Goal: Transaction & Acquisition: Purchase product/service

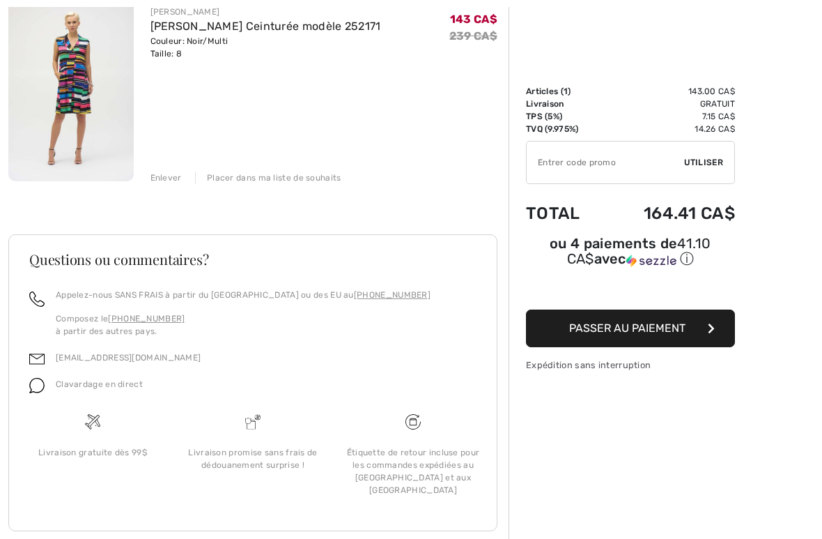
scroll to position [204, 0]
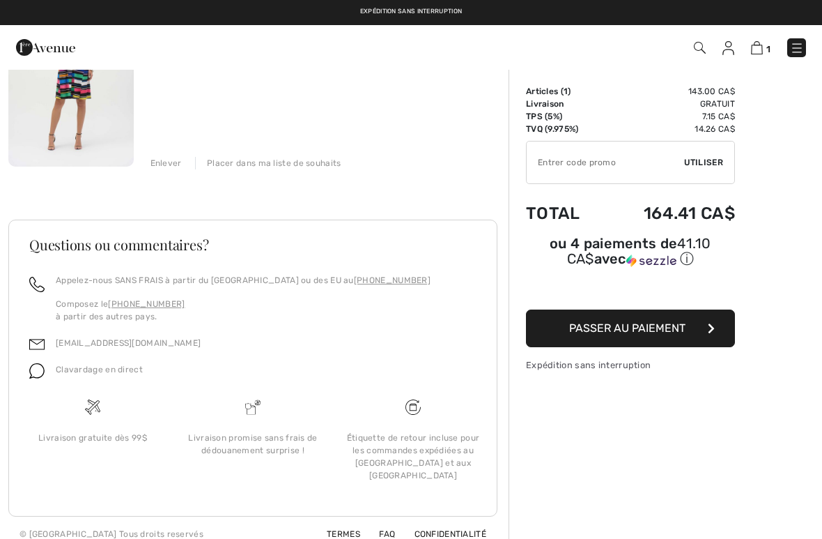
click at [650, 339] on button "Passer au paiement" at bounding box center [630, 328] width 209 height 38
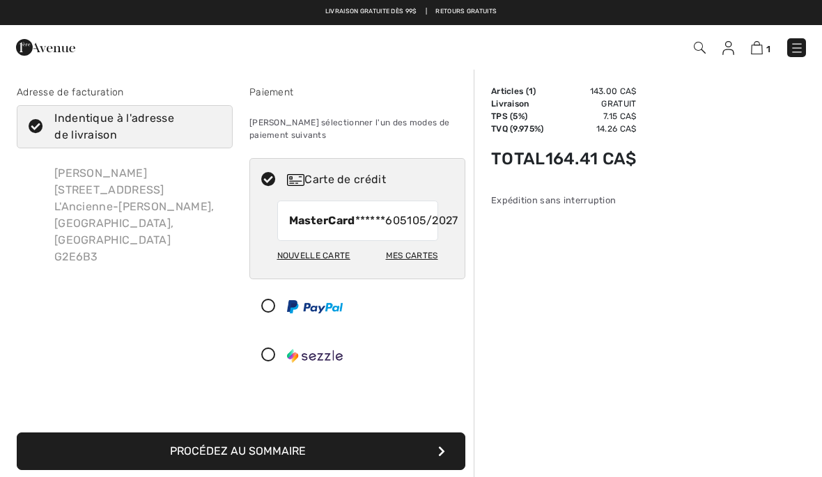
click at [332, 468] on button "Procédez au sommaire" at bounding box center [241, 452] width 449 height 38
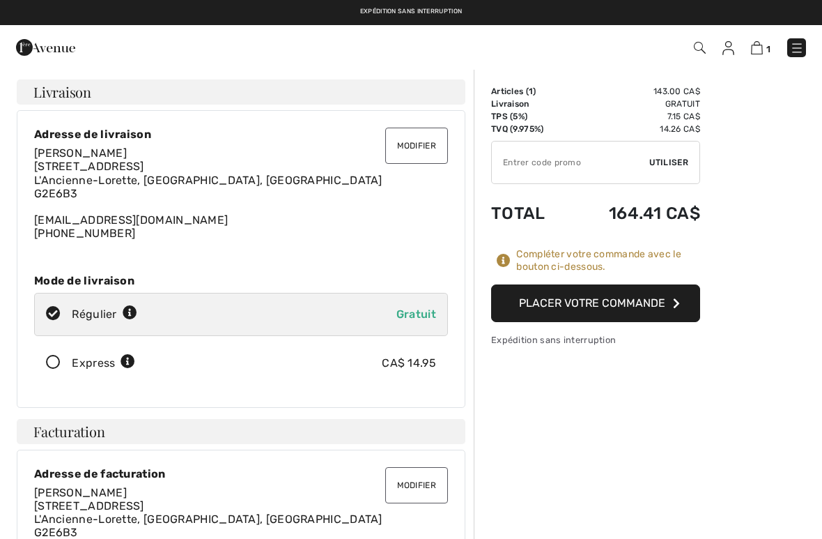
click at [620, 312] on button "Placer votre commande" at bounding box center [595, 303] width 209 height 38
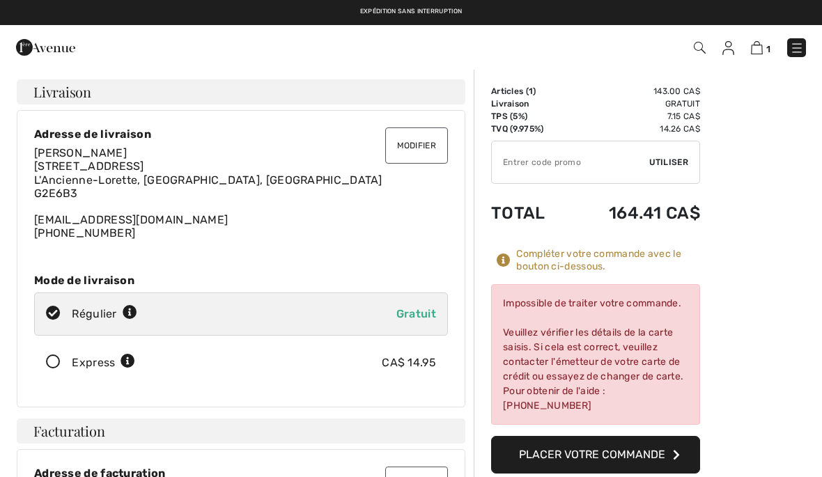
click at [608, 456] on button "Placer votre commande" at bounding box center [595, 455] width 209 height 38
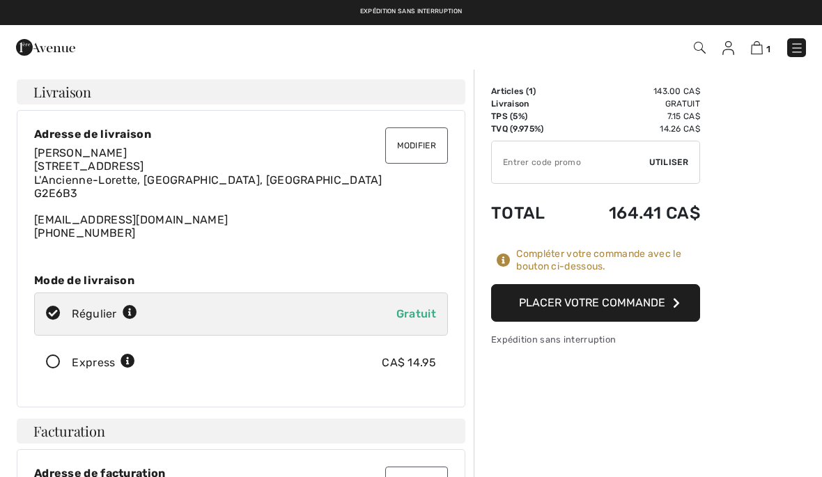
scroll to position [-26, 0]
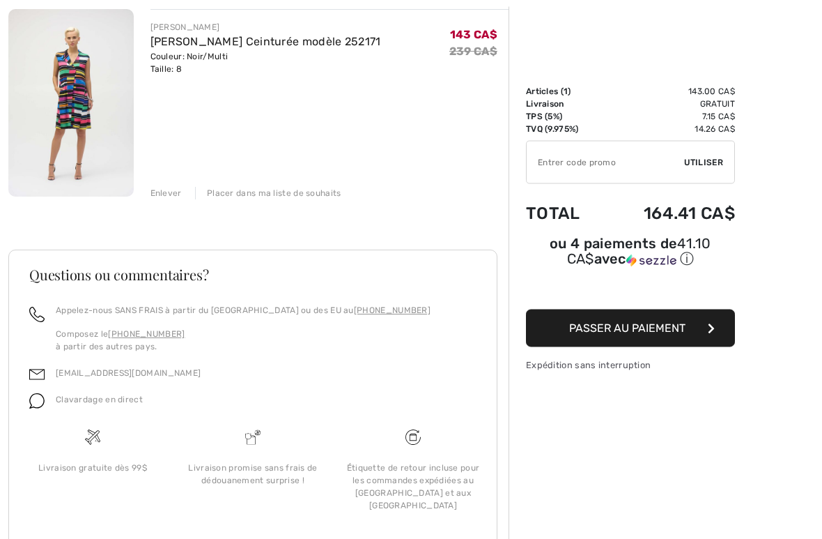
scroll to position [204, 0]
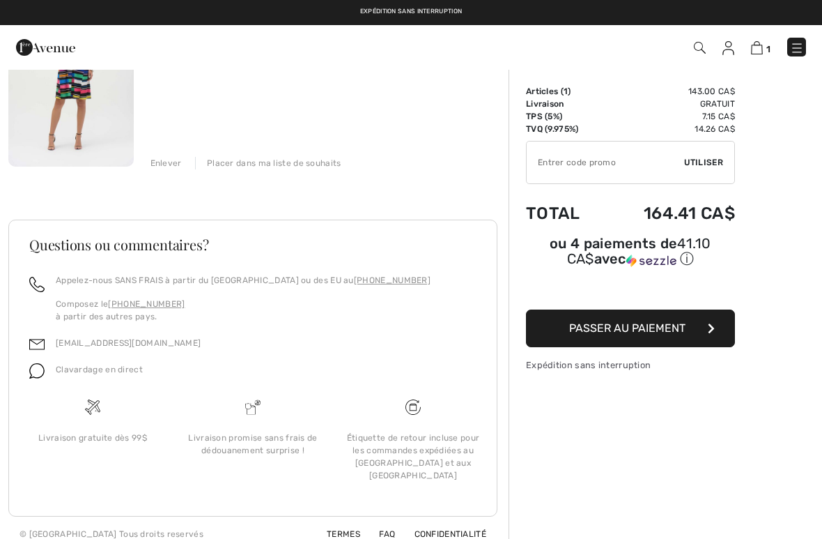
click at [657, 327] on span "Passer au paiement" at bounding box center [627, 327] width 116 height 13
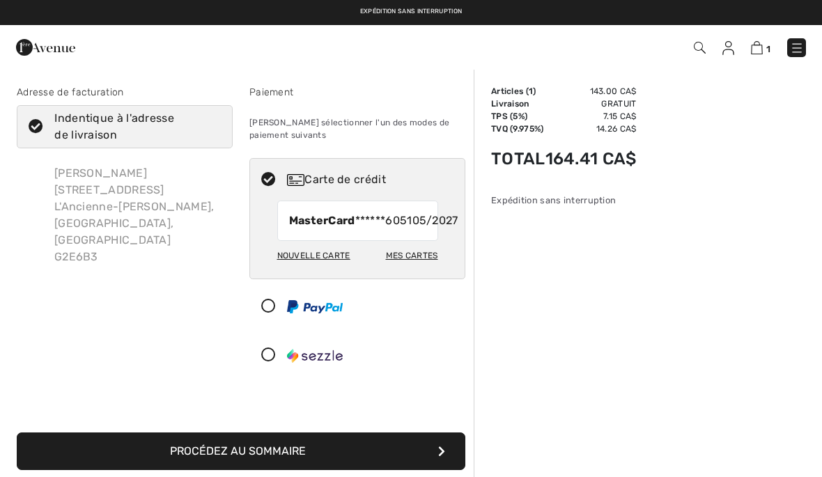
click at [351, 229] on span "MasterCard ******6051" at bounding box center [350, 221] width 123 height 17
click at [325, 268] on div "Nouvelle carte" at bounding box center [313, 256] width 73 height 24
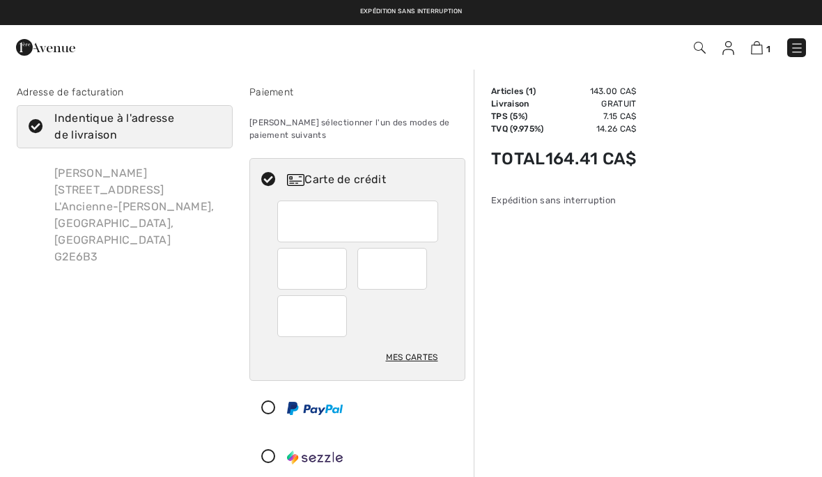
click at [332, 205] on div at bounding box center [357, 222] width 161 height 42
radio input "true"
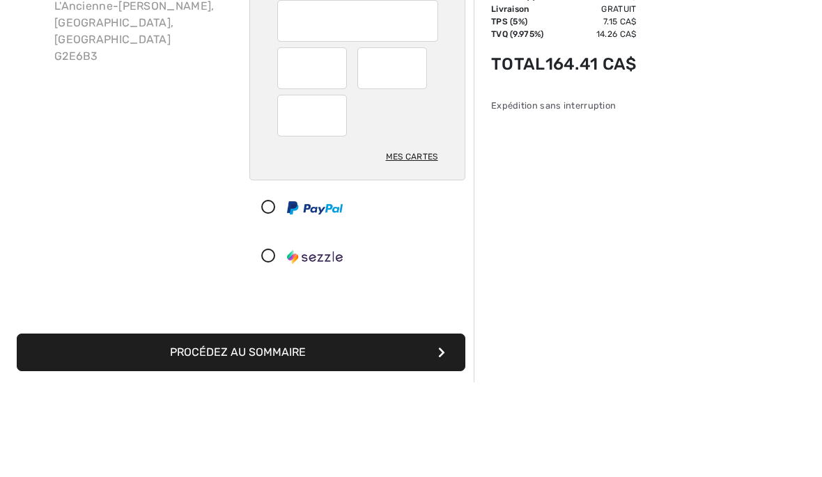
scroll to position [201, 0]
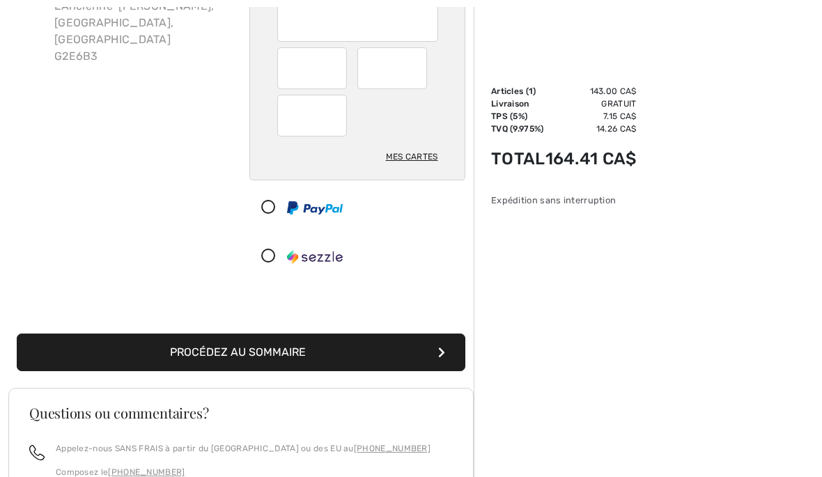
click at [308, 349] on button "Procédez au sommaire" at bounding box center [241, 353] width 449 height 38
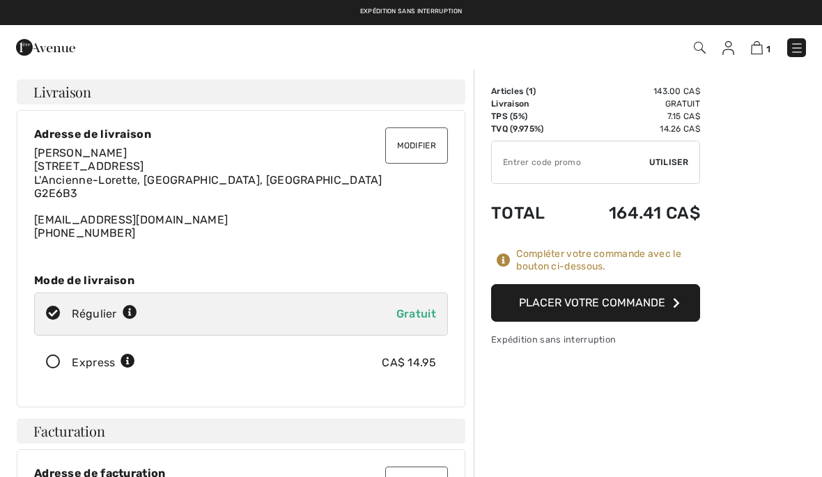
click at [634, 306] on button "Placer votre commande" at bounding box center [595, 303] width 209 height 38
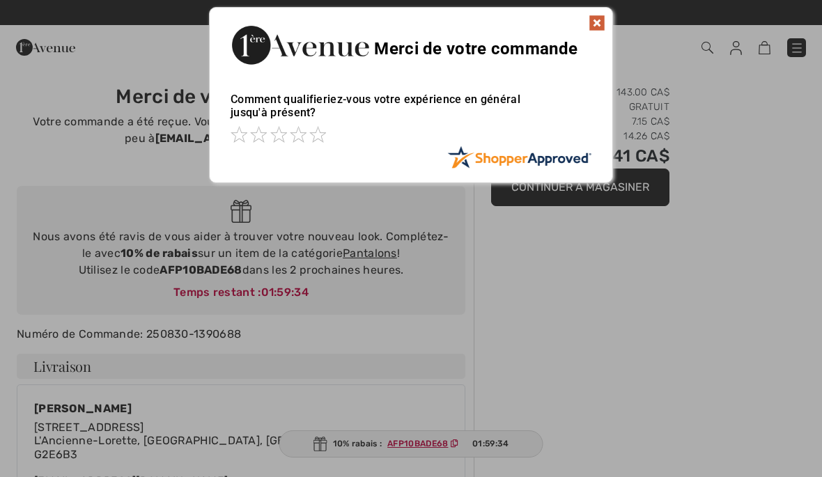
click at [594, 28] on img at bounding box center [597, 23] width 17 height 17
